Goal: Find specific page/section: Find specific page/section

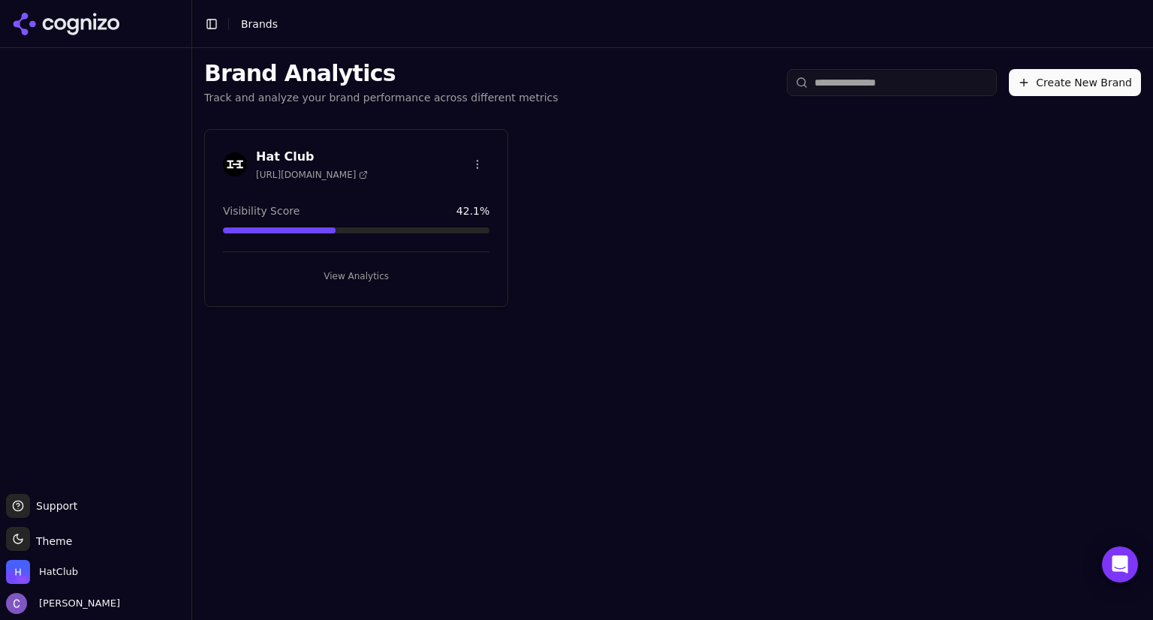
click at [336, 270] on button "View Analytics" at bounding box center [356, 276] width 267 height 24
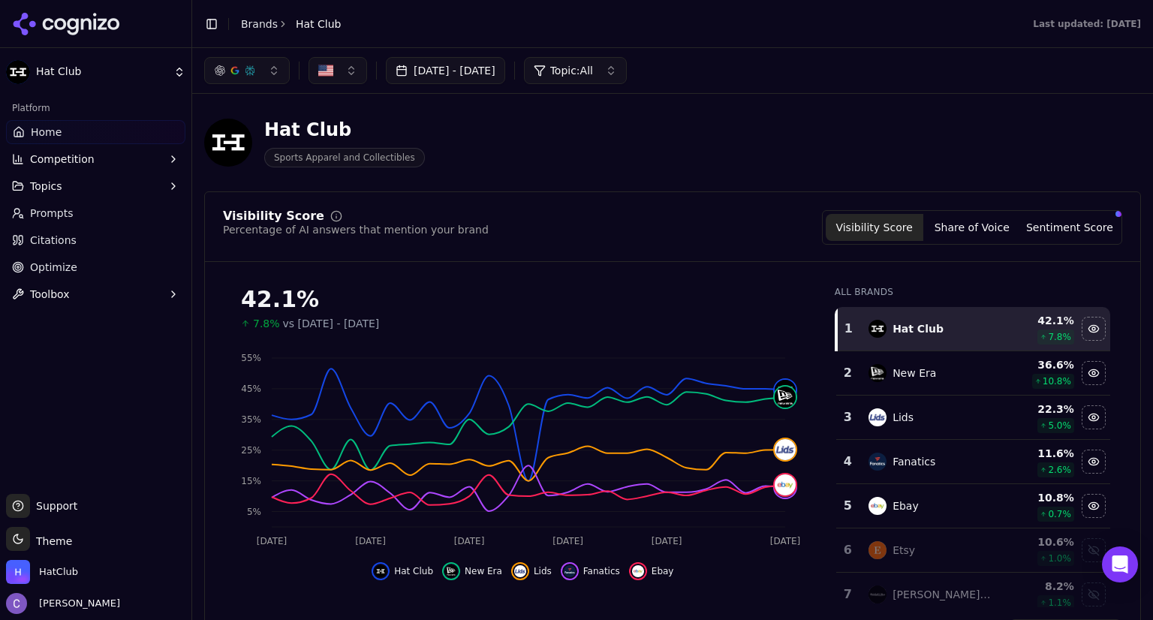
click at [84, 214] on link "Prompts" at bounding box center [95, 213] width 179 height 24
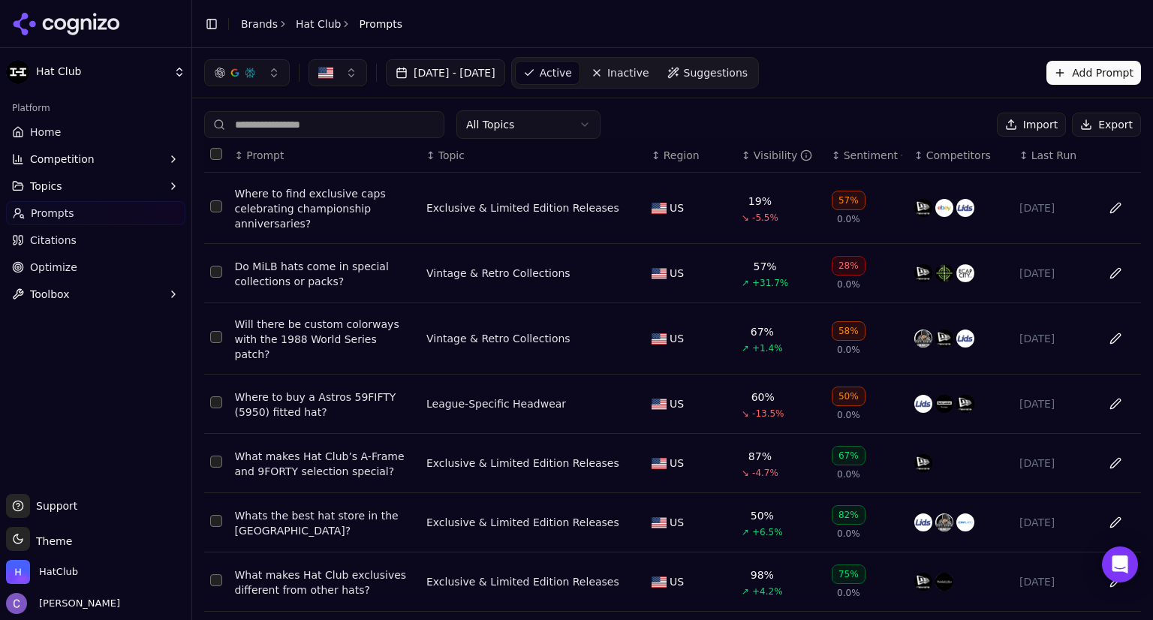
click at [742, 161] on div "↕ Visibility" at bounding box center [781, 155] width 78 height 15
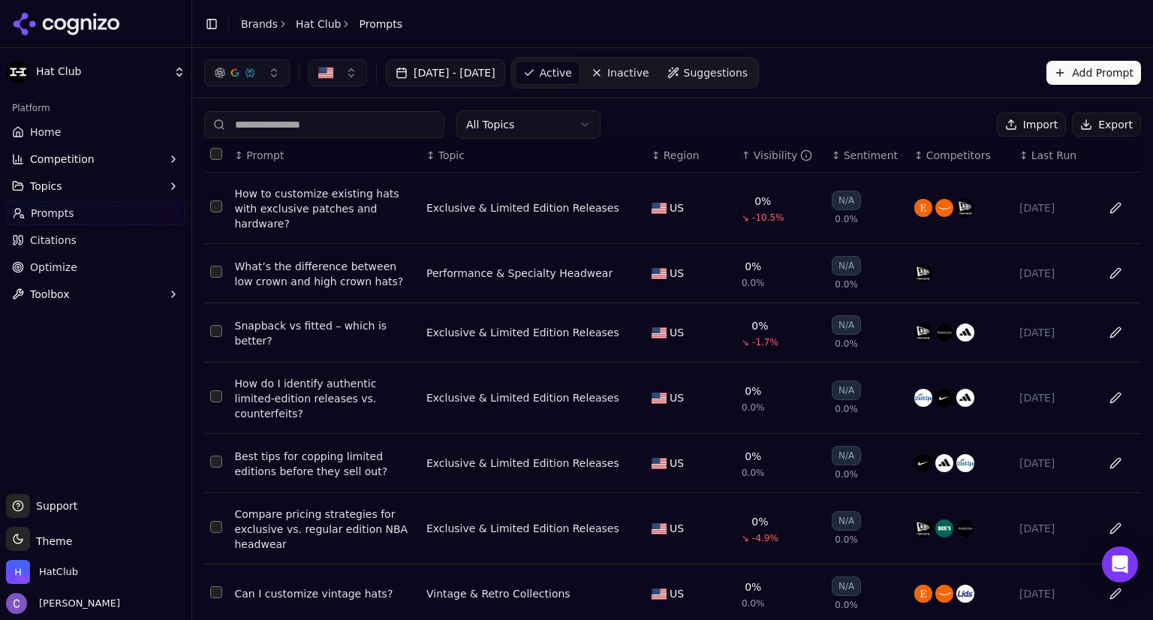
click at [277, 265] on div "What’s the difference between low crown and high crown hats?" at bounding box center [324, 274] width 179 height 30
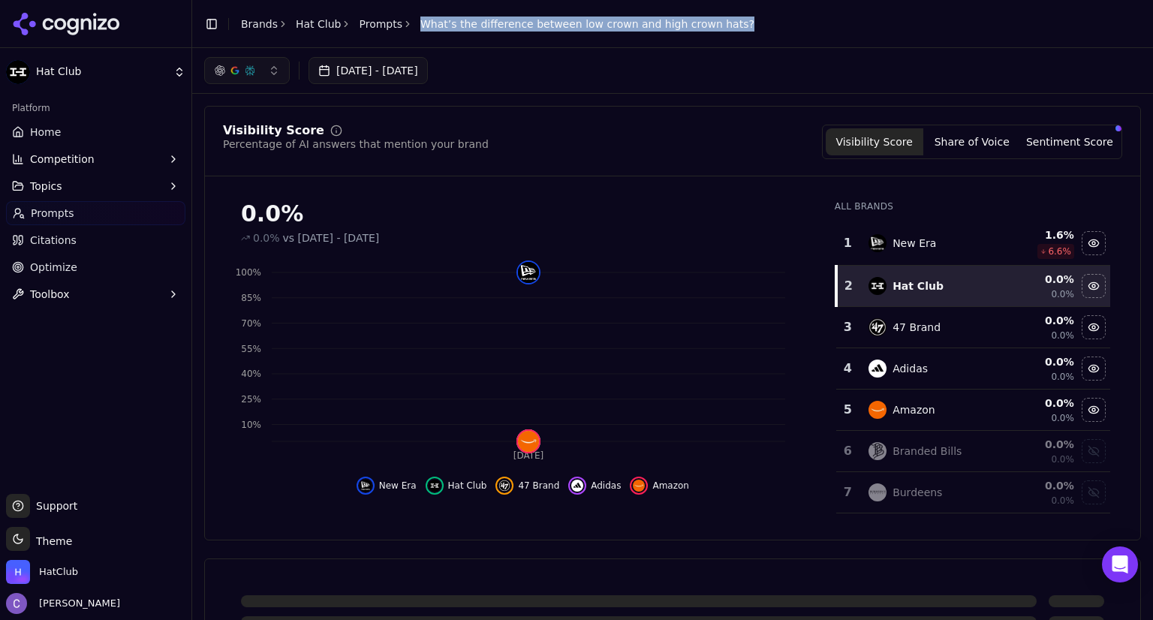
drag, startPoint x: 408, startPoint y: 25, endPoint x: 724, endPoint y: 22, distance: 315.4
click at [724, 22] on header "Toggle Sidebar Brands Hat Club Prompts What’s the difference between low crown …" at bounding box center [672, 24] width 961 height 48
copy span "What’s the difference between low crown and high crown hats?"
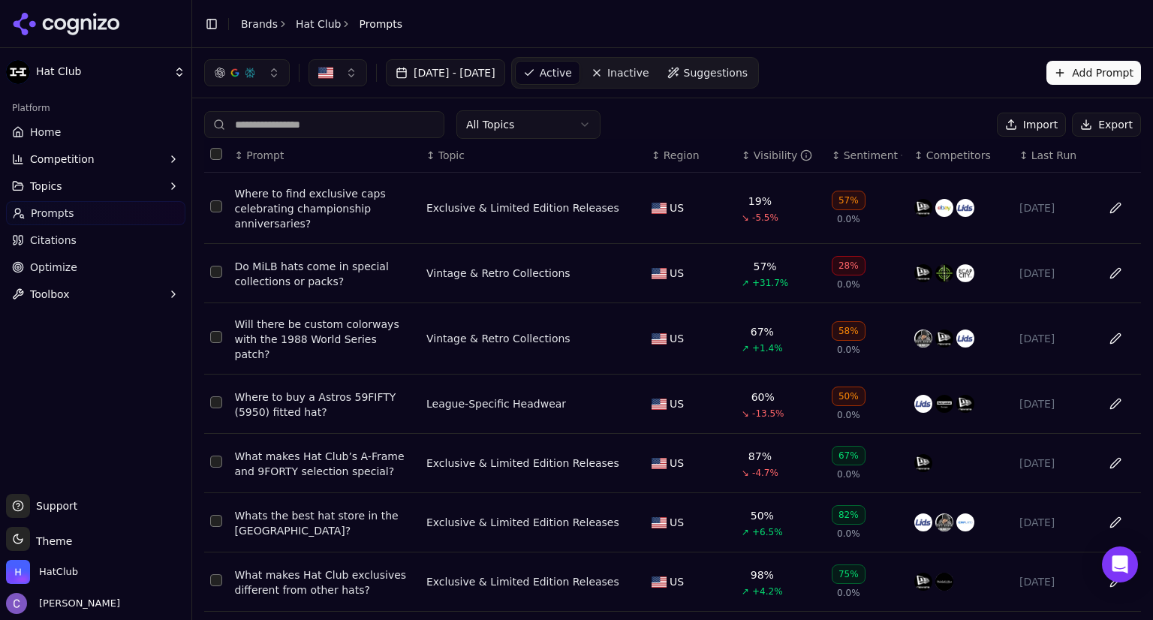
click at [742, 161] on div "↕ Visibility" at bounding box center [781, 155] width 78 height 15
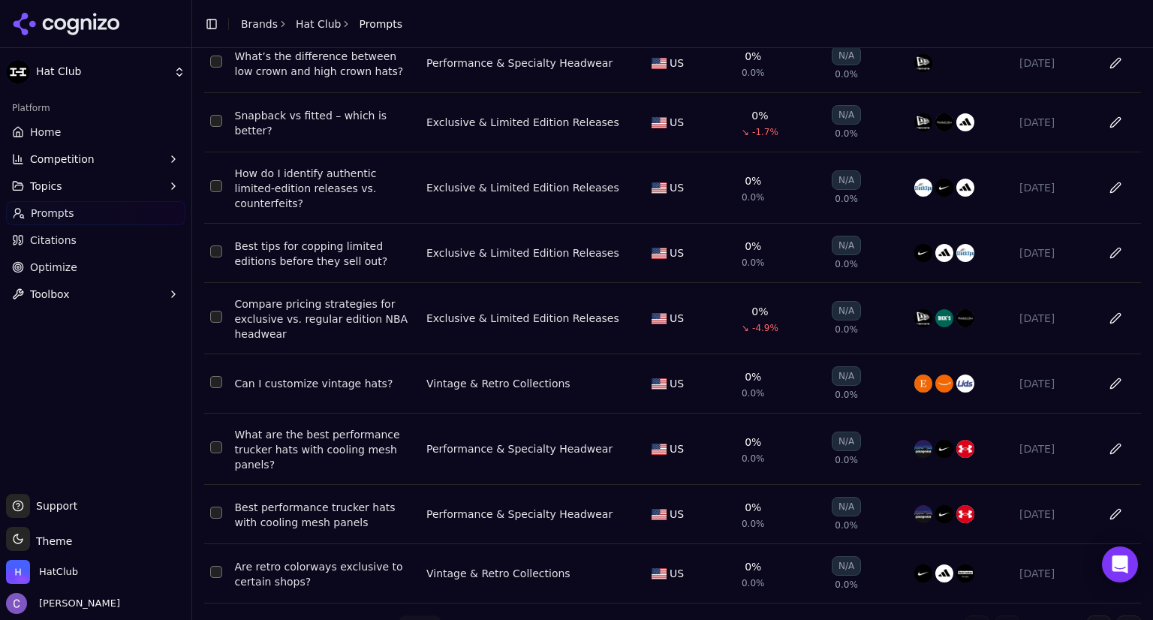
scroll to position [230, 0]
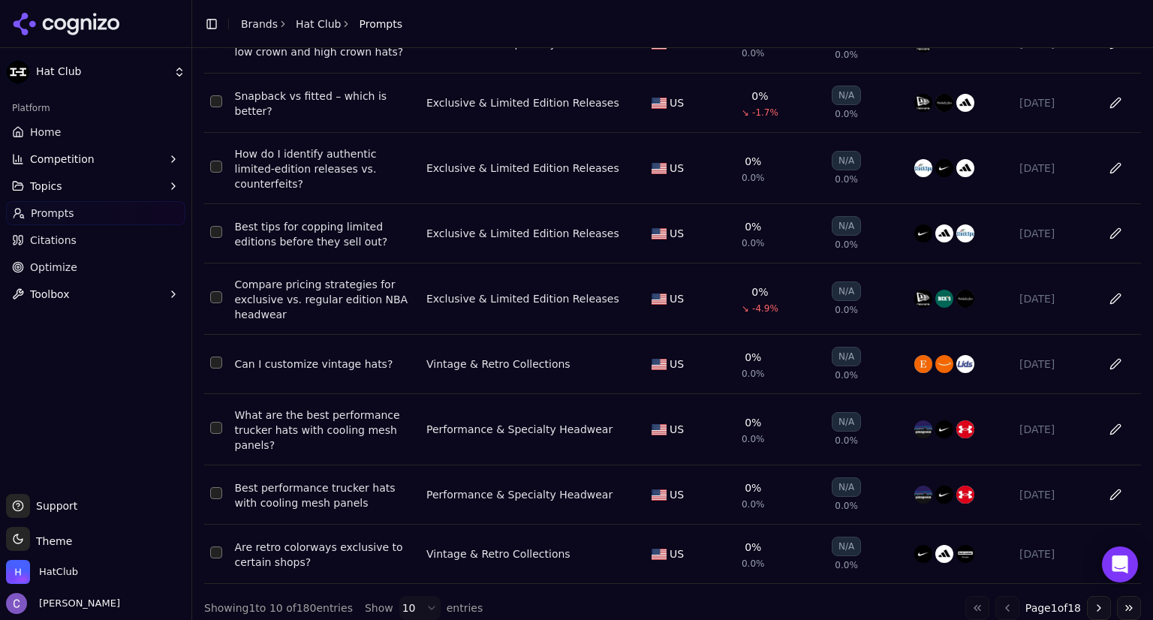
click at [365, 481] on div "Best performance trucker hats with cooling mesh panels" at bounding box center [324, 496] width 179 height 30
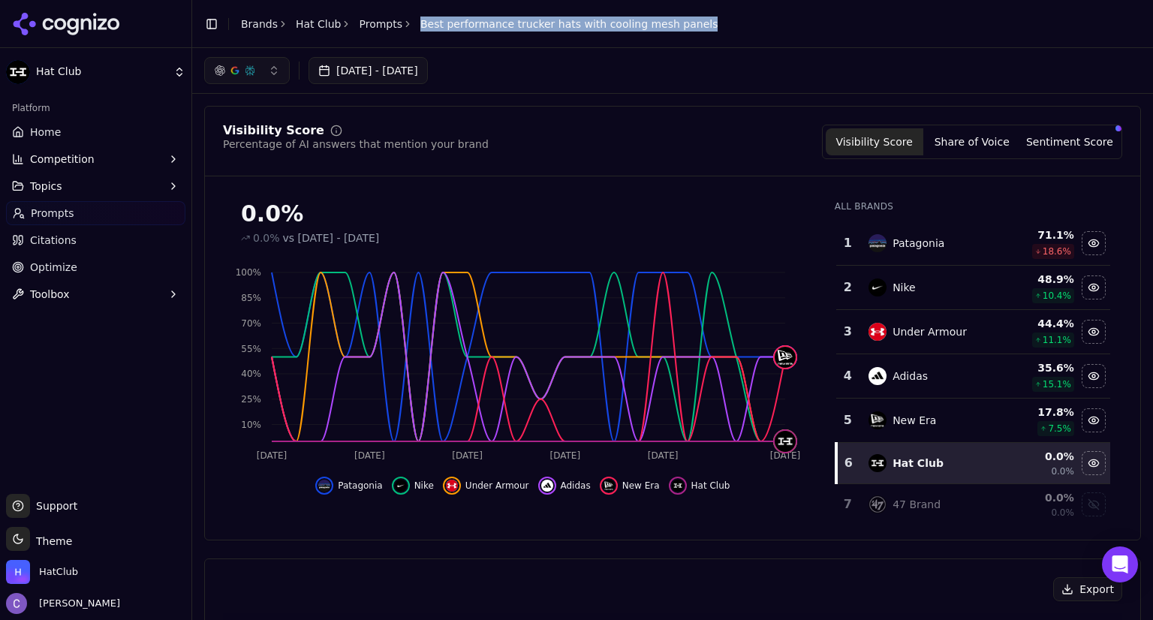
drag, startPoint x: 404, startPoint y: 22, endPoint x: 705, endPoint y: 29, distance: 301.2
click at [705, 29] on header "Toggle Sidebar Brands Hat Club Prompts Best performance trucker hats with cooli…" at bounding box center [672, 24] width 961 height 48
copy span "Best performance trucker hats with cooling mesh panels"
